Goal: Information Seeking & Learning: Learn about a topic

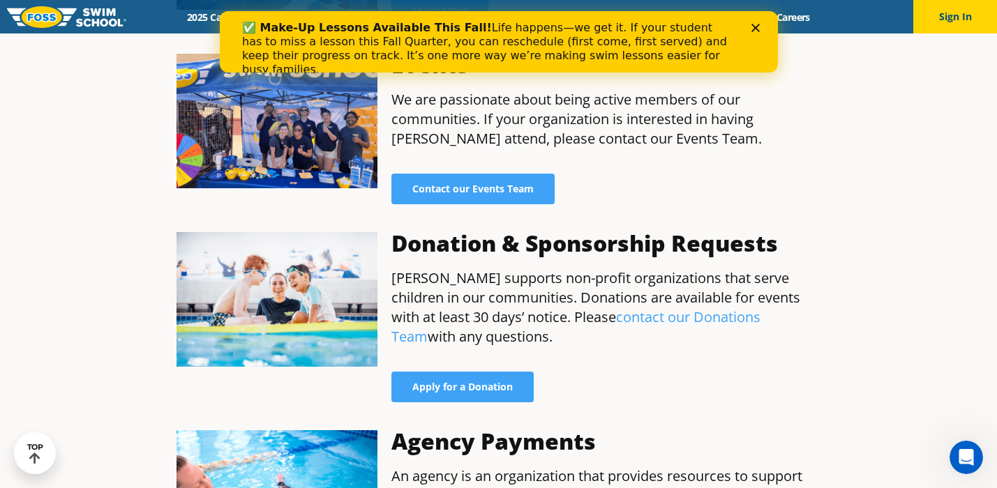
scroll to position [971, 0]
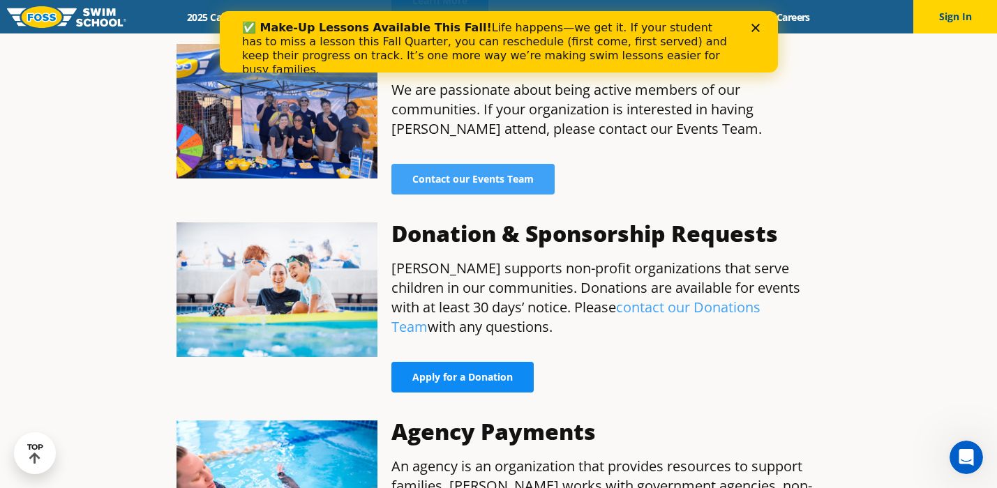
click at [521, 362] on link "Apply for a Donation" at bounding box center [462, 377] width 142 height 31
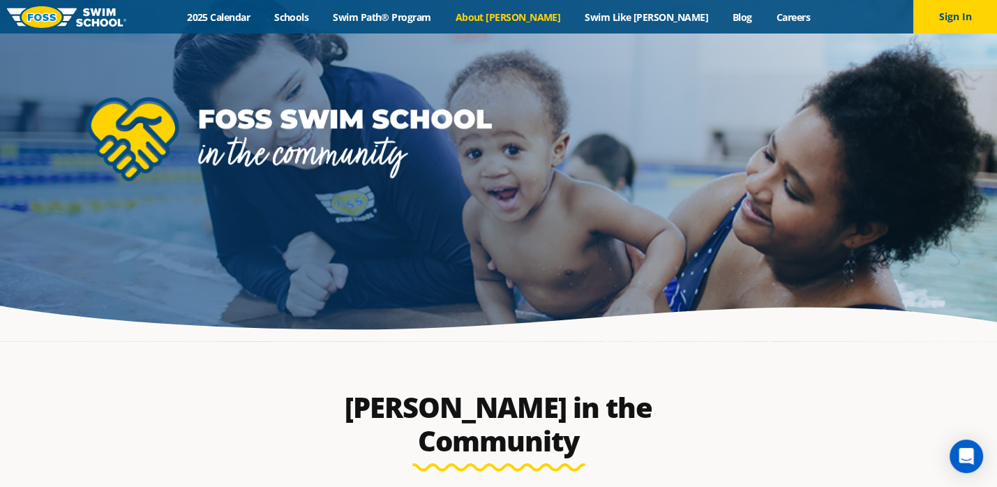
click at [537, 15] on link "About [PERSON_NAME]" at bounding box center [508, 16] width 130 height 13
